Goal: Information Seeking & Learning: Check status

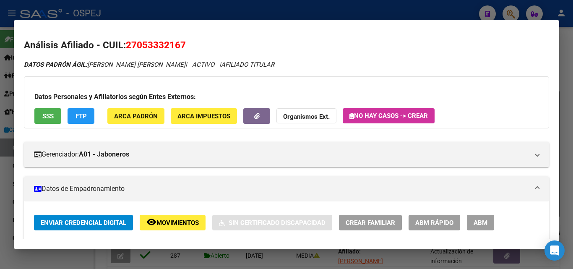
scroll to position [252, 0]
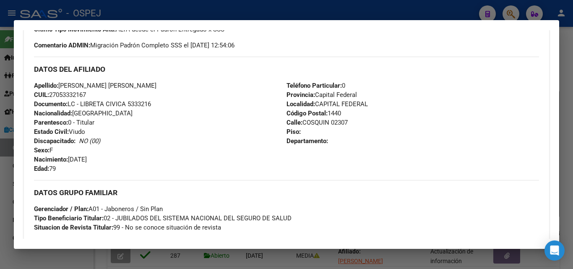
click at [252, 5] on div at bounding box center [286, 134] width 573 height 269
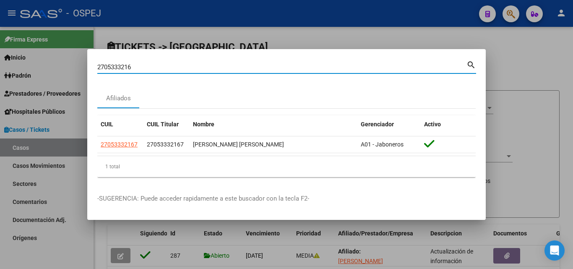
drag, startPoint x: 136, startPoint y: 67, endPoint x: 99, endPoint y: 73, distance: 37.7
click at [99, 73] on div "2705333216 Buscar (apellido, dni, cuil, [PERSON_NAME], cuit, obra social)" at bounding box center [281, 67] width 369 height 13
type input "27325361609"
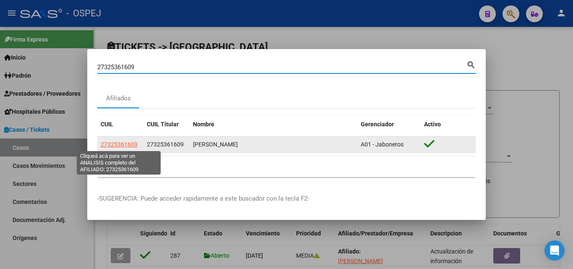
click at [110, 143] on span "27325361609" at bounding box center [119, 144] width 37 height 7
type textarea "27325361609"
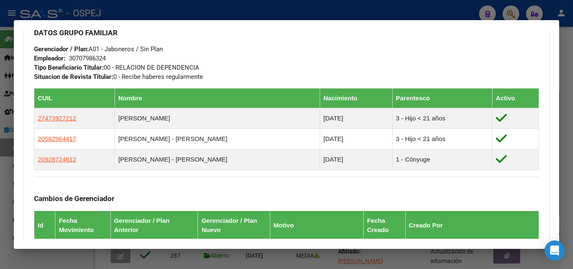
scroll to position [544, 0]
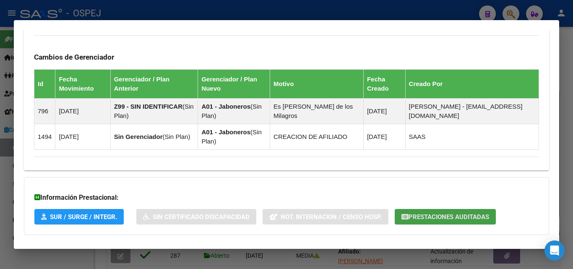
click at [475, 216] on span "Prestaciones Auditadas" at bounding box center [449, 217] width 81 height 8
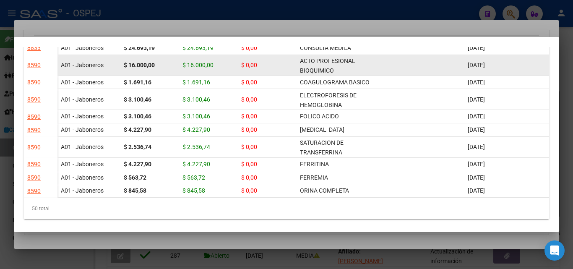
scroll to position [640, 0]
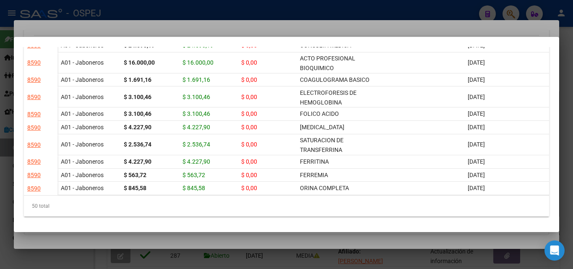
click at [291, 7] on div at bounding box center [286, 134] width 573 height 269
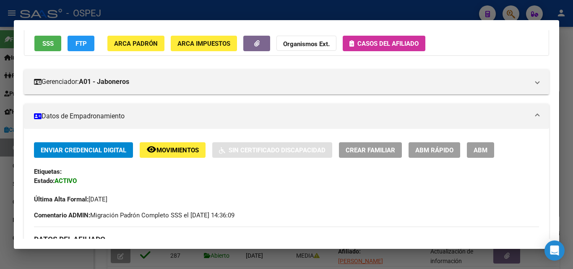
scroll to position [0, 0]
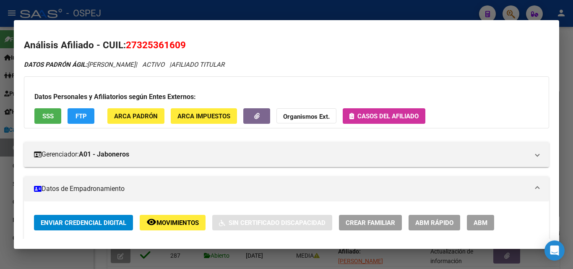
click at [342, 8] on div at bounding box center [286, 134] width 573 height 269
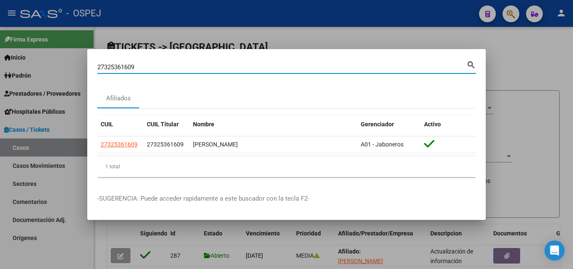
drag, startPoint x: 142, startPoint y: 68, endPoint x: 96, endPoint y: 81, distance: 48.1
click at [96, 81] on mat-dialog-content "27325361609 Buscar (apellido, dni, cuil, nro traspaso, cuit, obra social) searc…" at bounding box center [286, 121] width 399 height 125
type input "27439181368"
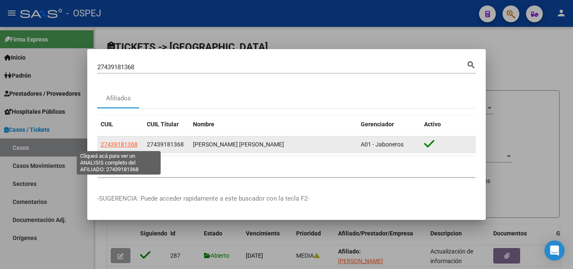
click at [115, 146] on span "27439181368" at bounding box center [119, 144] width 37 height 7
type textarea "27439181368"
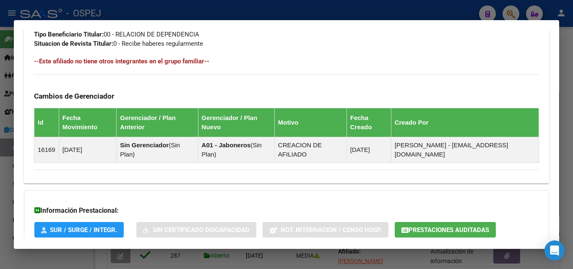
scroll to position [456, 0]
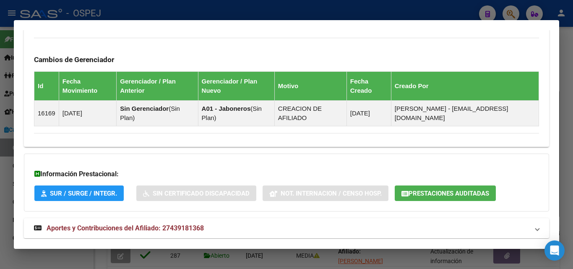
click at [462, 190] on span "Prestaciones Auditadas" at bounding box center [449, 194] width 81 height 8
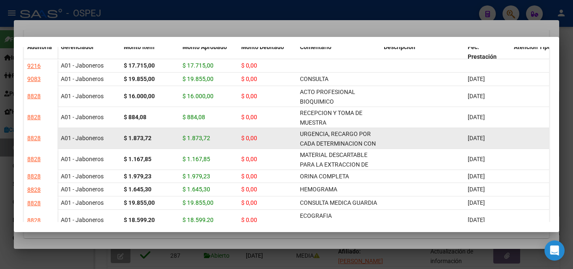
scroll to position [0, 0]
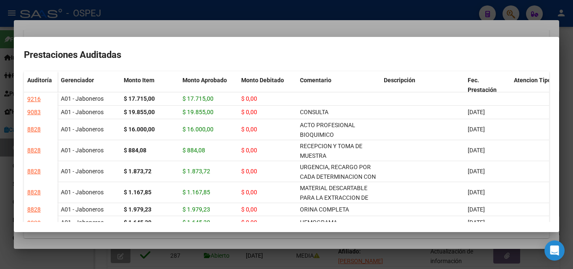
click at [204, 26] on div at bounding box center [286, 134] width 573 height 269
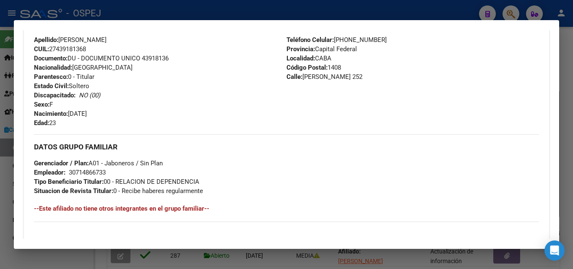
scroll to position [246, 0]
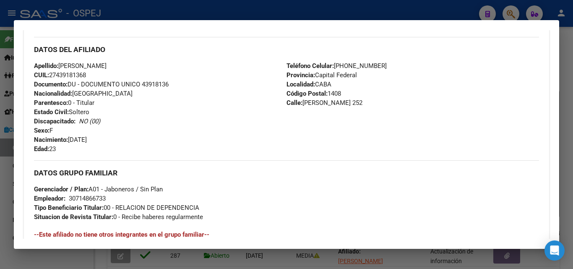
click at [323, 10] on div at bounding box center [286, 134] width 573 height 269
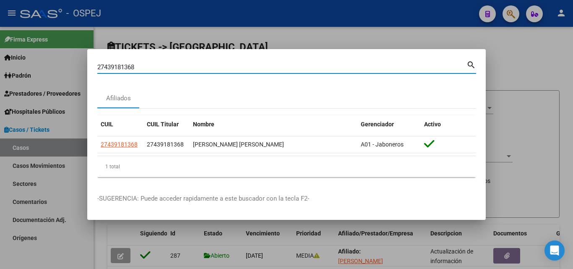
drag, startPoint x: 139, startPoint y: 68, endPoint x: 96, endPoint y: 71, distance: 43.3
click at [96, 71] on mat-dialog-content "27439181368 Buscar (apellido, dni, cuil, nro traspaso, cuit, obra social) searc…" at bounding box center [286, 121] width 399 height 125
type input "27249594283"
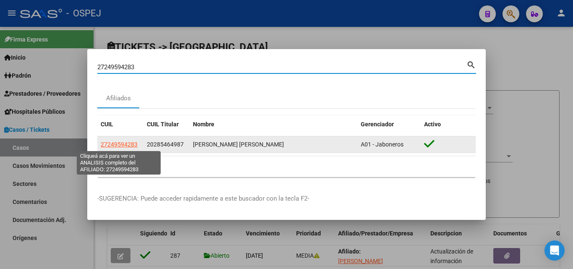
click at [134, 148] on span "27249594283" at bounding box center [119, 144] width 37 height 7
type textarea "27249594283"
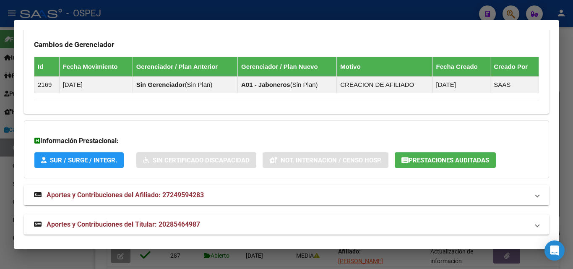
scroll to position [514, 0]
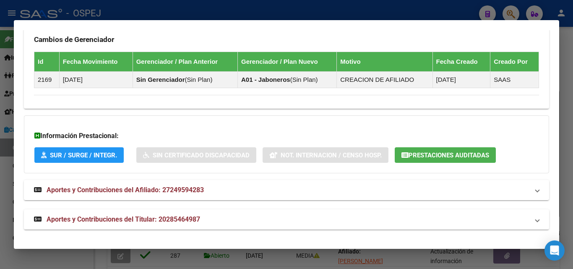
click at [459, 156] on span "Prestaciones Auditadas" at bounding box center [449, 155] width 81 height 8
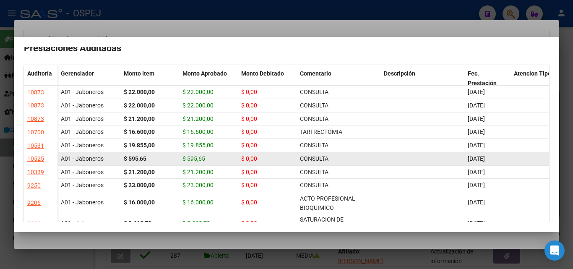
scroll to position [0, 0]
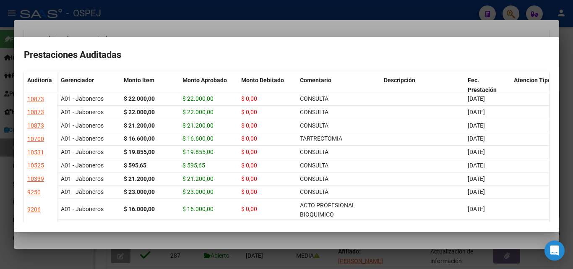
click at [318, 8] on div at bounding box center [286, 134] width 573 height 269
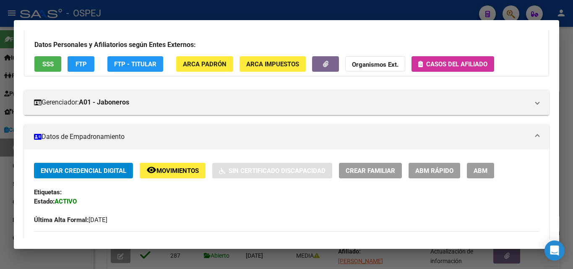
scroll to position [10, 0]
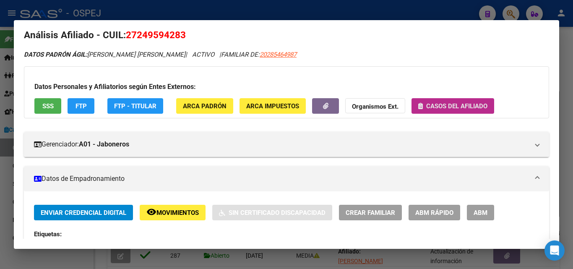
click at [440, 107] on span "Casos del afiliado" at bounding box center [456, 106] width 61 height 8
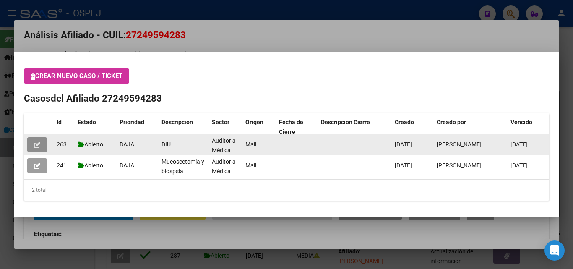
click at [36, 145] on icon "button" at bounding box center [37, 145] width 6 height 6
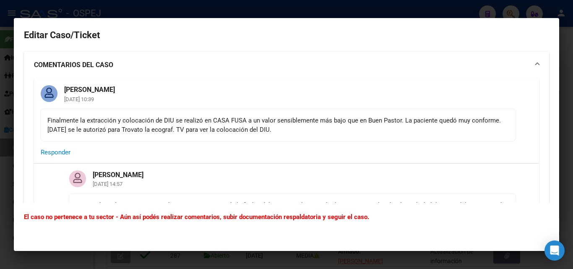
click at [226, 5] on div at bounding box center [286, 134] width 573 height 269
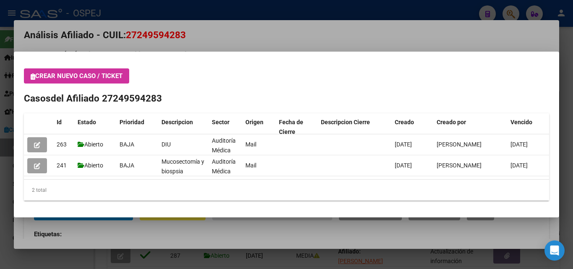
click at [257, 37] on div at bounding box center [286, 134] width 573 height 269
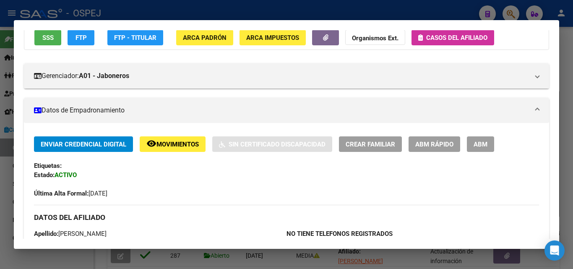
scroll to position [168, 0]
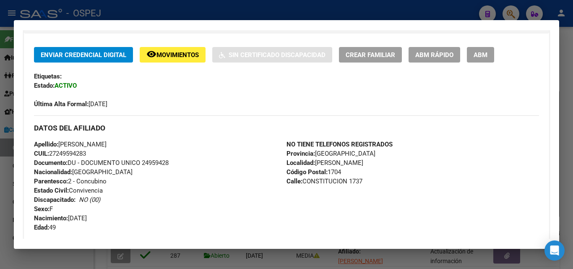
click at [359, 9] on div at bounding box center [286, 134] width 573 height 269
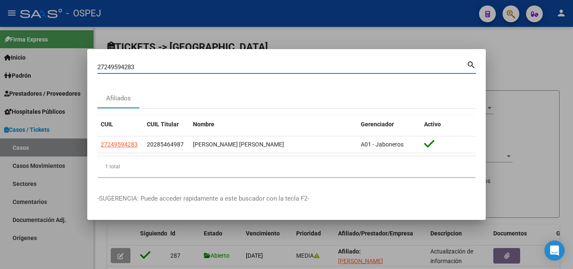
drag, startPoint x: 147, startPoint y: 64, endPoint x: 91, endPoint y: 81, distance: 58.3
click at [91, 81] on mat-dialog-content "27249594283 Buscar (apellido, dni, cuil, nro traspaso, cuit, obra social) searc…" at bounding box center [286, 121] width 399 height 125
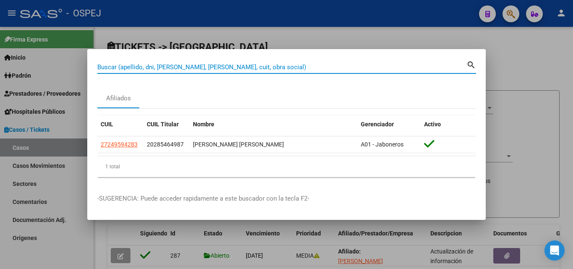
paste input "20538155153"
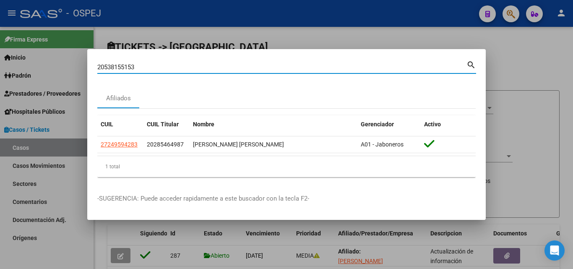
type input "20538155153"
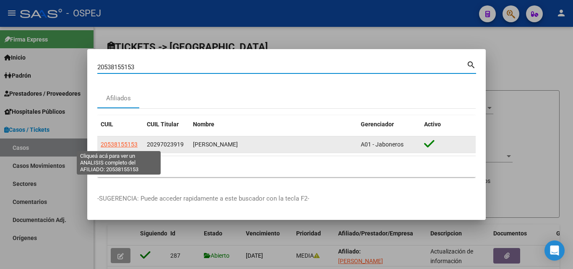
click at [116, 141] on span "20538155153" at bounding box center [119, 144] width 37 height 7
type textarea "20538155153"
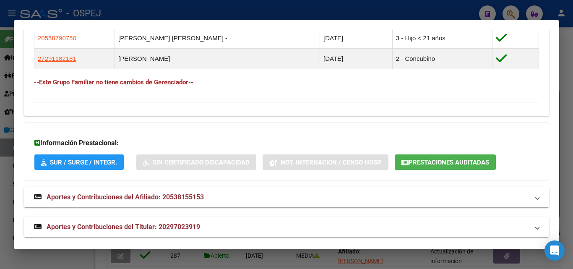
scroll to position [520, 0]
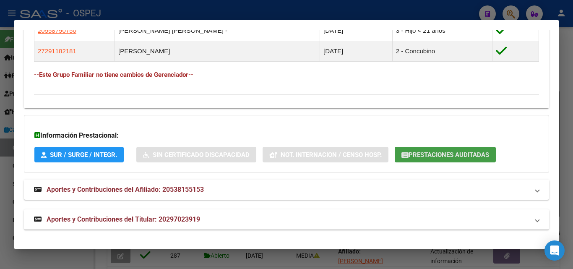
click at [430, 154] on span "Prestaciones Auditadas" at bounding box center [449, 155] width 81 height 8
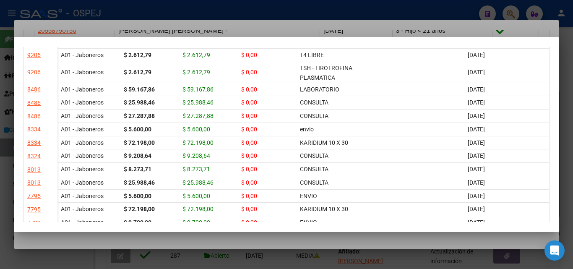
scroll to position [220, 0]
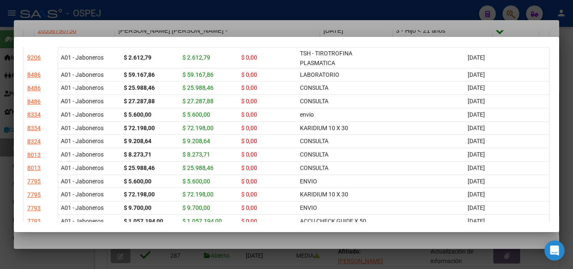
click at [241, 19] on div at bounding box center [286, 134] width 573 height 269
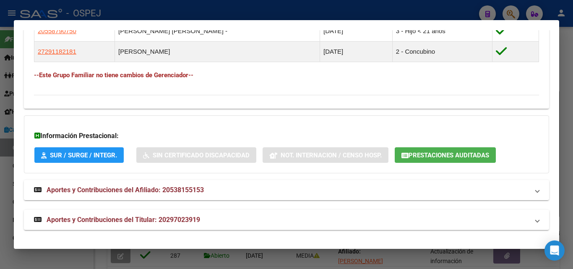
scroll to position [520, 0]
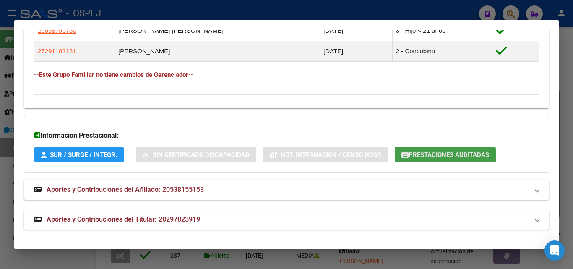
click at [448, 153] on span "Prestaciones Auditadas" at bounding box center [449, 155] width 81 height 8
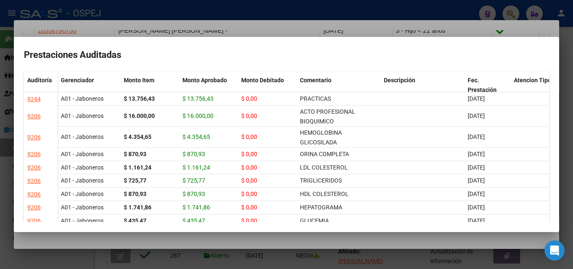
click at [279, 19] on div at bounding box center [286, 134] width 573 height 269
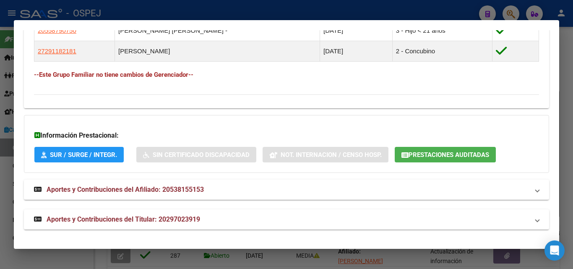
click at [471, 152] on span "Prestaciones Auditadas" at bounding box center [449, 155] width 81 height 8
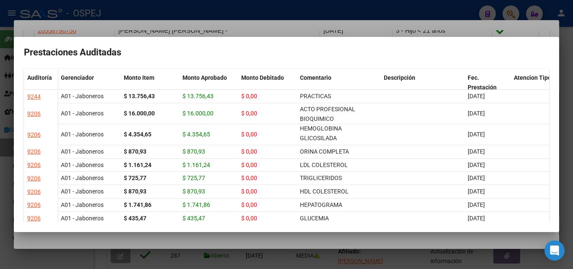
scroll to position [0, 0]
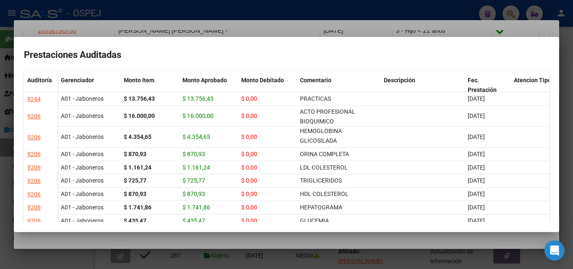
click at [353, 21] on div at bounding box center [286, 134] width 573 height 269
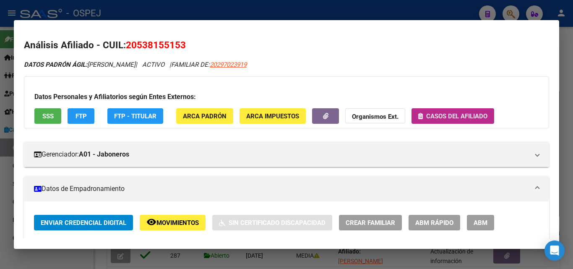
click at [478, 116] on span "Casos del afiliado" at bounding box center [456, 116] width 61 height 8
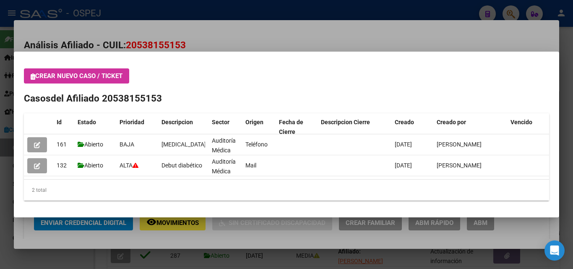
click at [302, 34] on div at bounding box center [286, 134] width 573 height 269
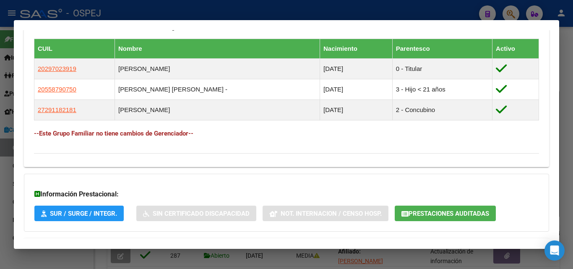
scroll to position [462, 0]
